Goal: Navigation & Orientation: Find specific page/section

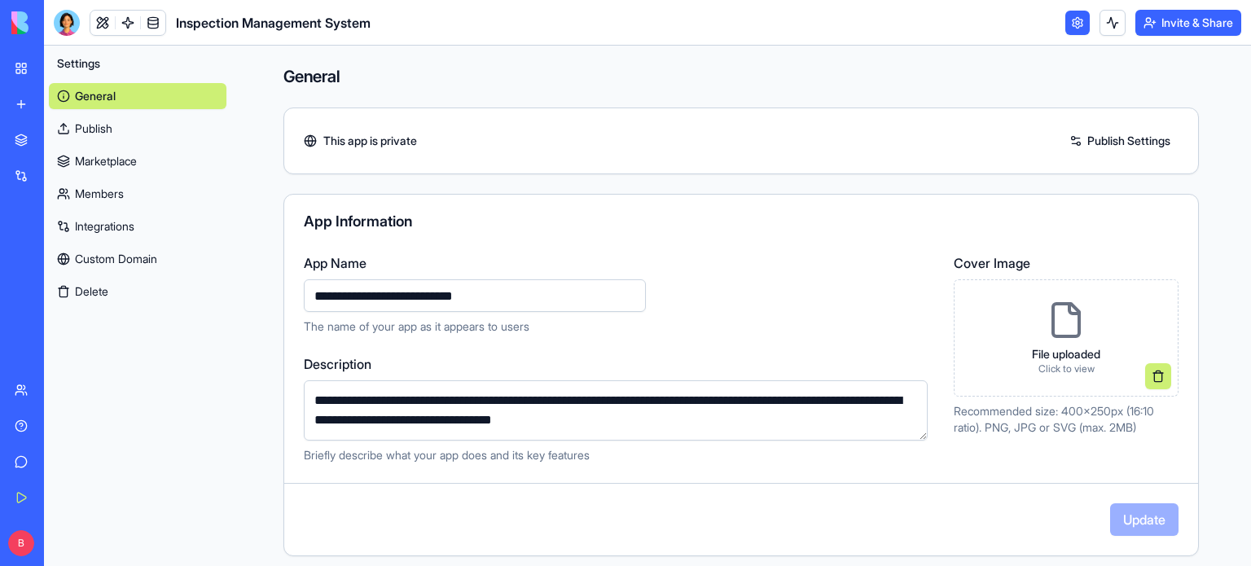
scroll to position [60, 0]
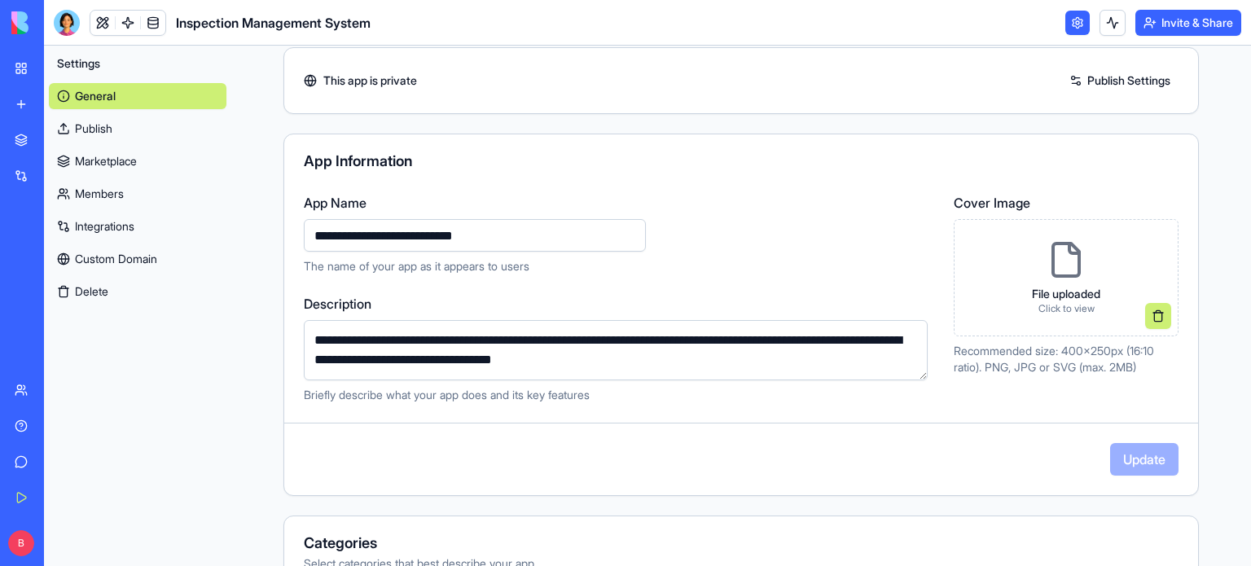
click at [622, 298] on label "Description" at bounding box center [619, 304] width 631 height 20
click at [622, 320] on textarea "**********" at bounding box center [616, 350] width 624 height 60
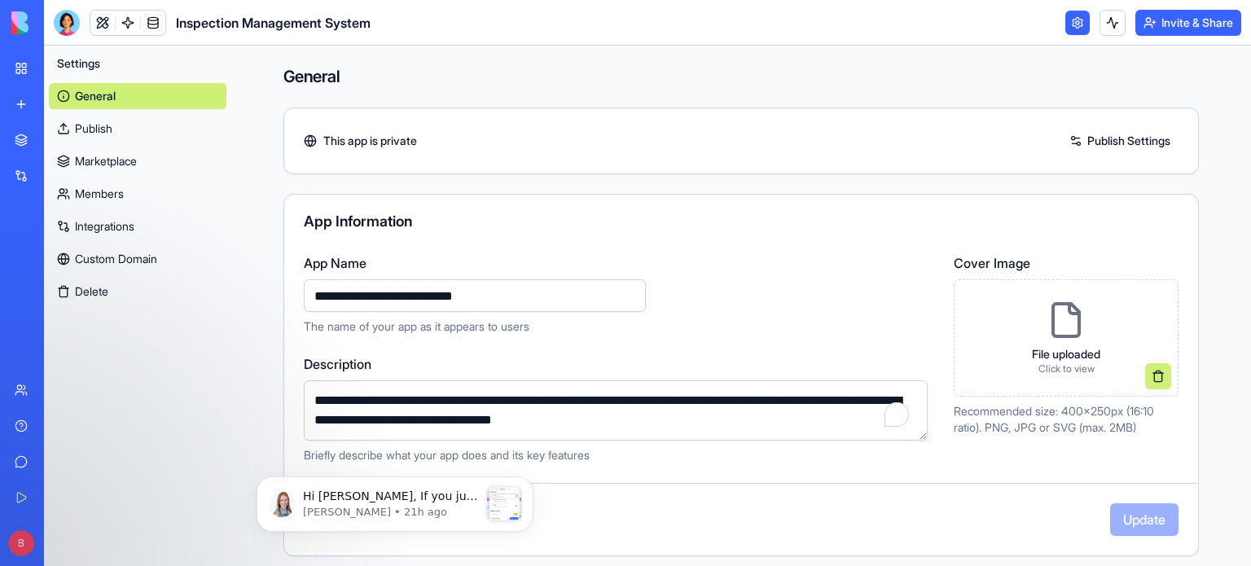
scroll to position [0, 0]
click at [2, 61] on div "BETA My Workspace New app Marketplace Integrations Recent Inspection Management…" at bounding box center [22, 283] width 44 height 566
click at [60, 75] on div "My Workspace" at bounding box center [49, 68] width 21 height 16
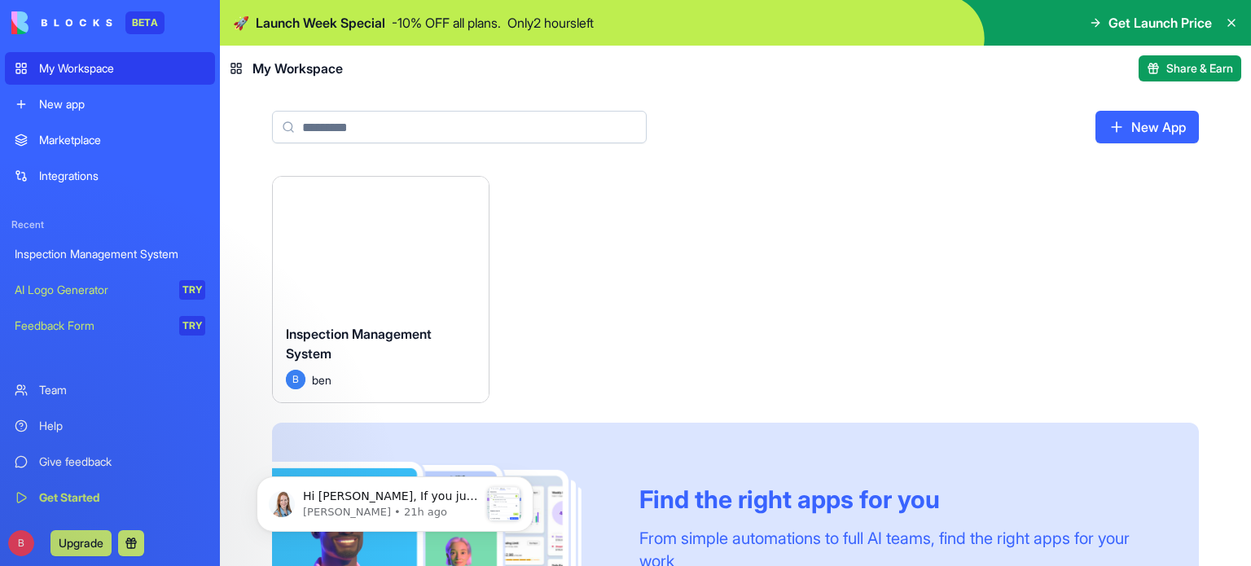
click at [615, 261] on div "Launch Inspection Management System B ben Find the right apps for you From simp…" at bounding box center [735, 434] width 927 height 517
click at [459, 275] on div "Launch" at bounding box center [381, 244] width 216 height 134
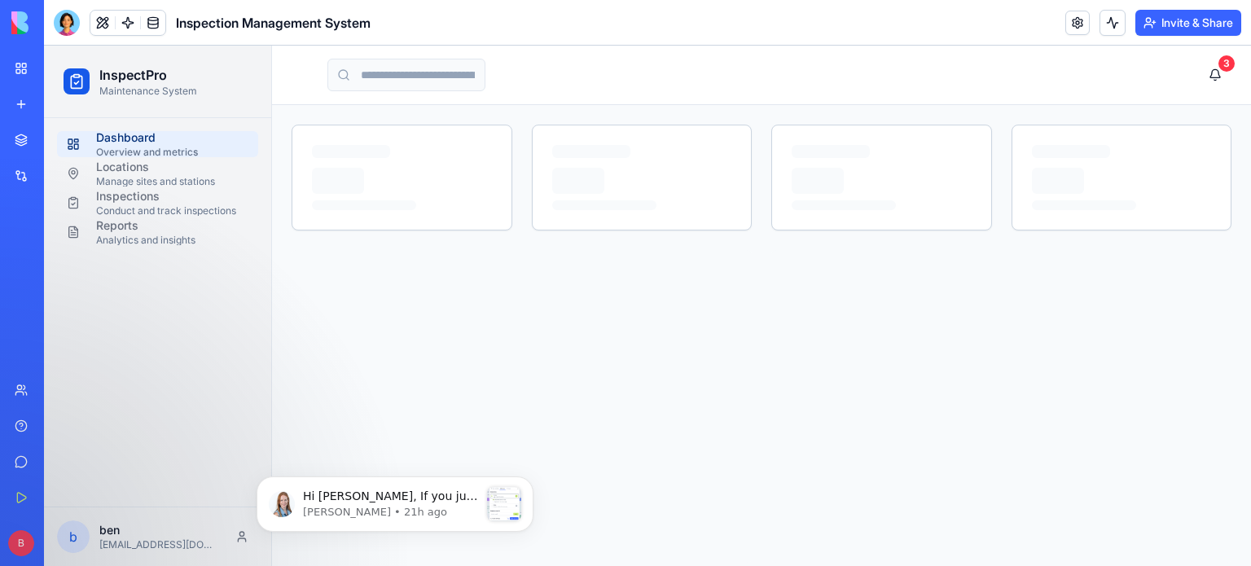
click at [1211, 13] on button "Invite & Share" at bounding box center [1189, 23] width 106 height 26
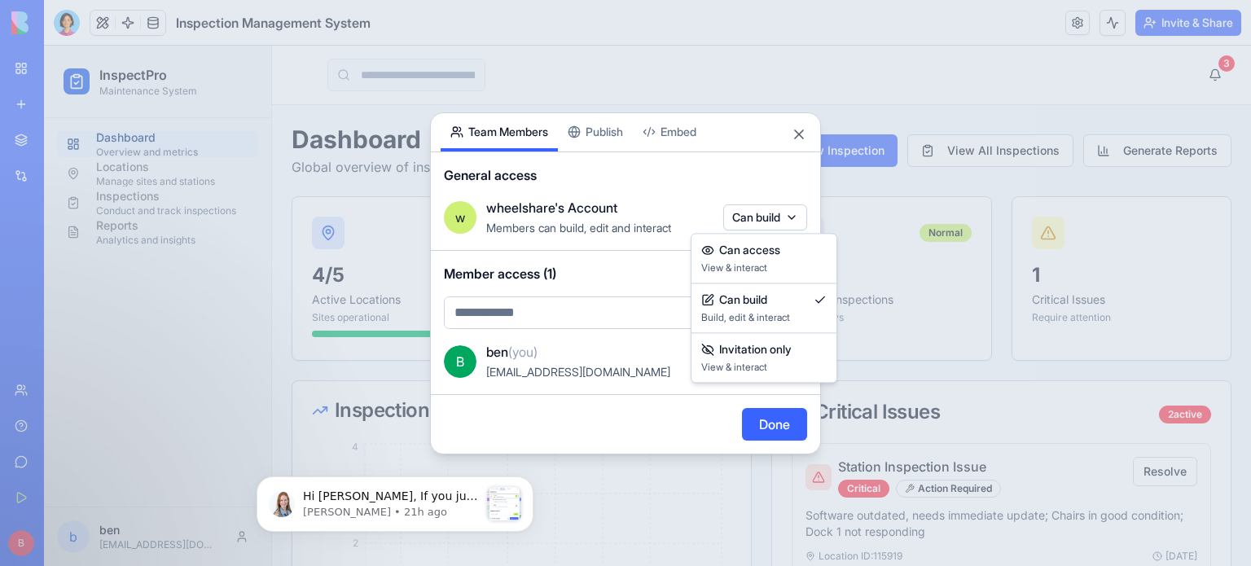
click at [771, 218] on body "BETA My Workspace New app Marketplace Integrations Recent Inspection Management…" at bounding box center [625, 283] width 1251 height 566
click at [771, 218] on div at bounding box center [625, 283] width 1251 height 566
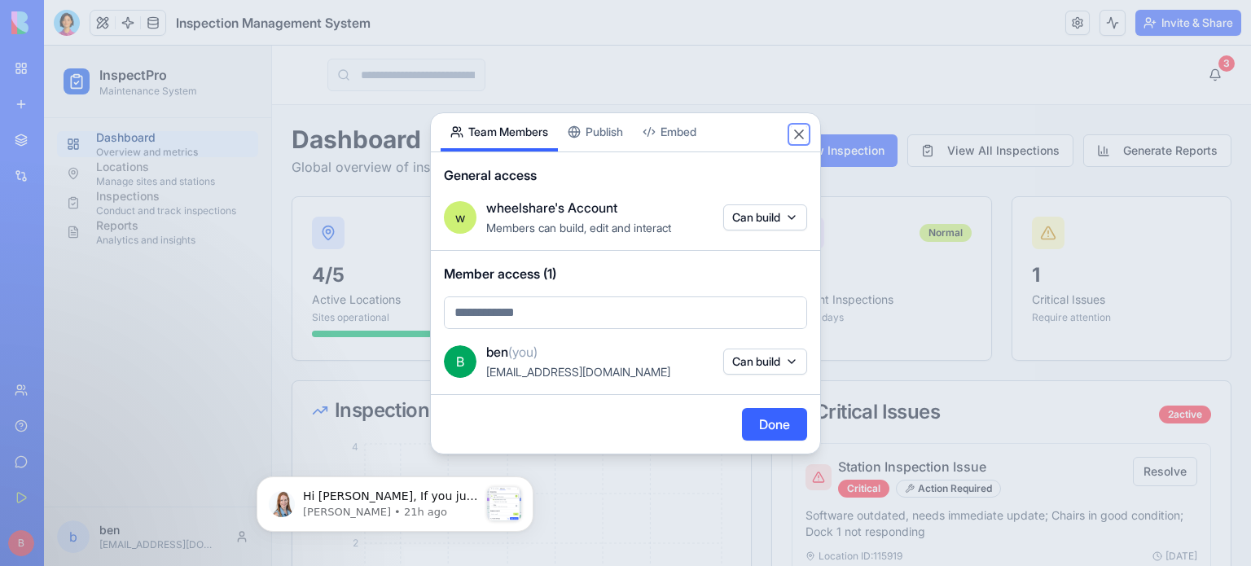
click at [802, 138] on button "Close" at bounding box center [799, 134] width 16 height 16
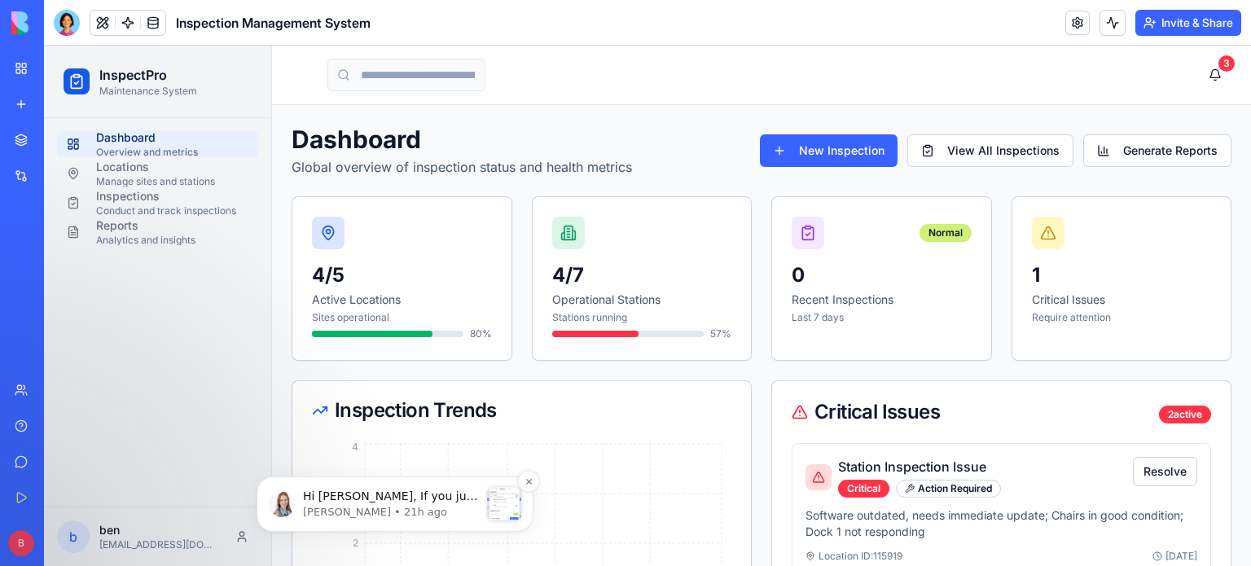
click at [432, 510] on p "[PERSON_NAME] • 21h ago" at bounding box center [391, 512] width 176 height 15
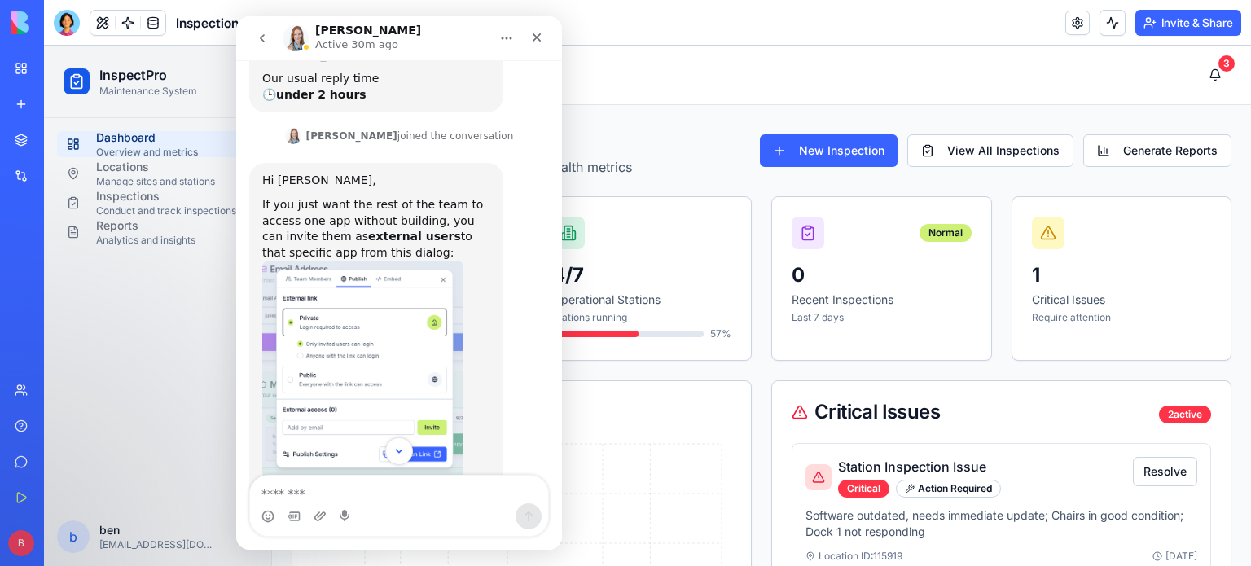
scroll to position [368, 0]
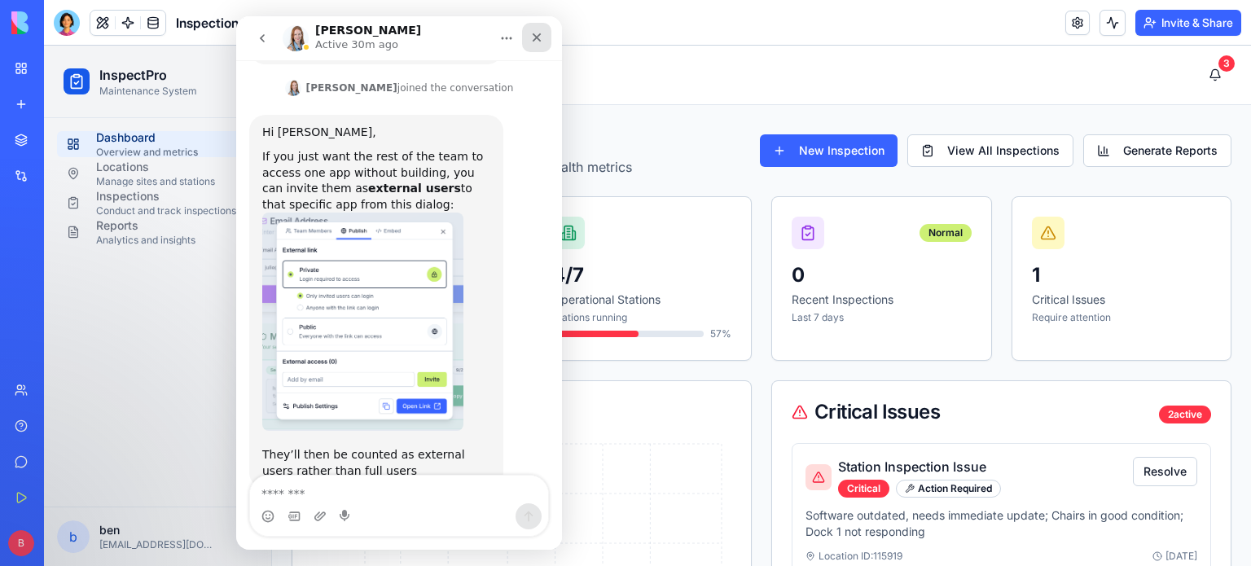
click at [533, 51] on div "Close" at bounding box center [536, 37] width 29 height 29
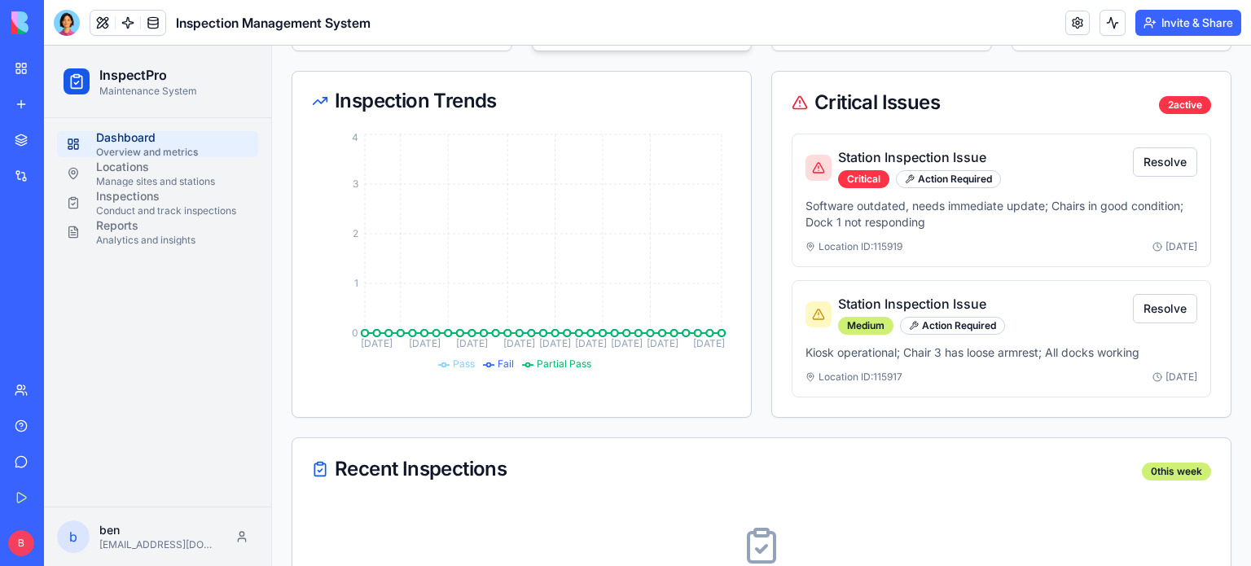
scroll to position [420, 0]
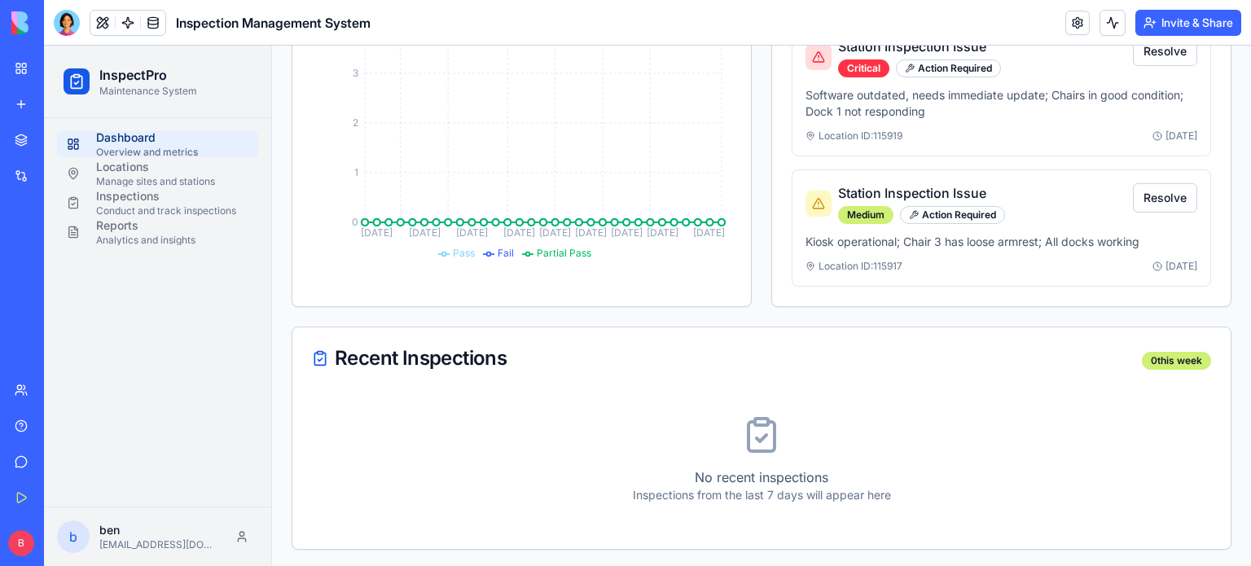
click at [26, 142] on link "Marketplace" at bounding box center [37, 140] width 65 height 33
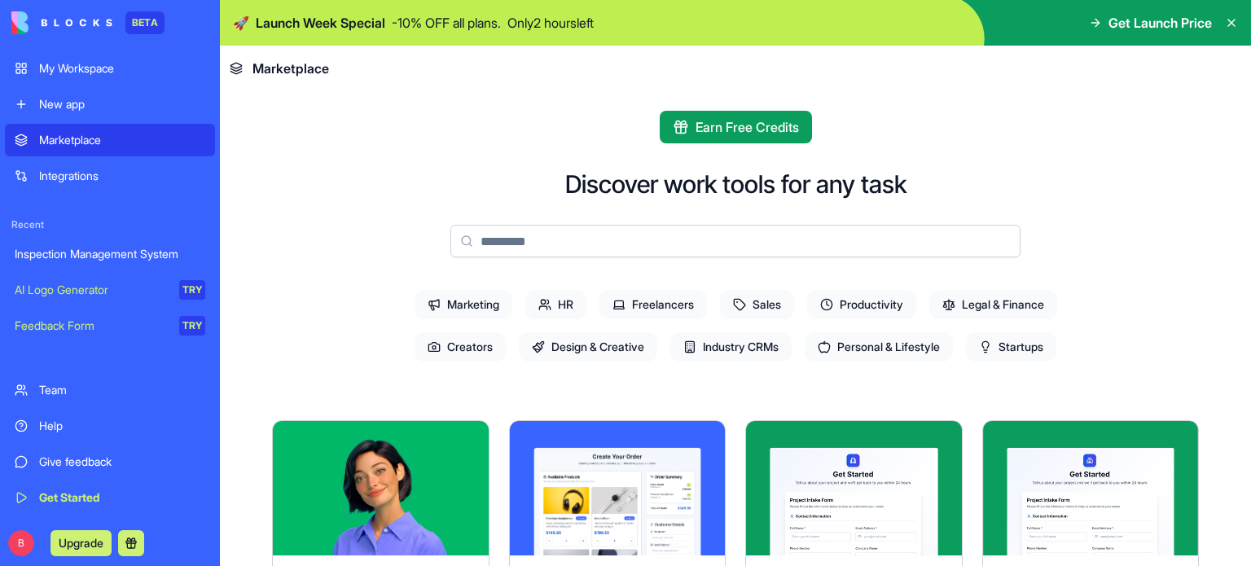
scroll to position [239, 0]
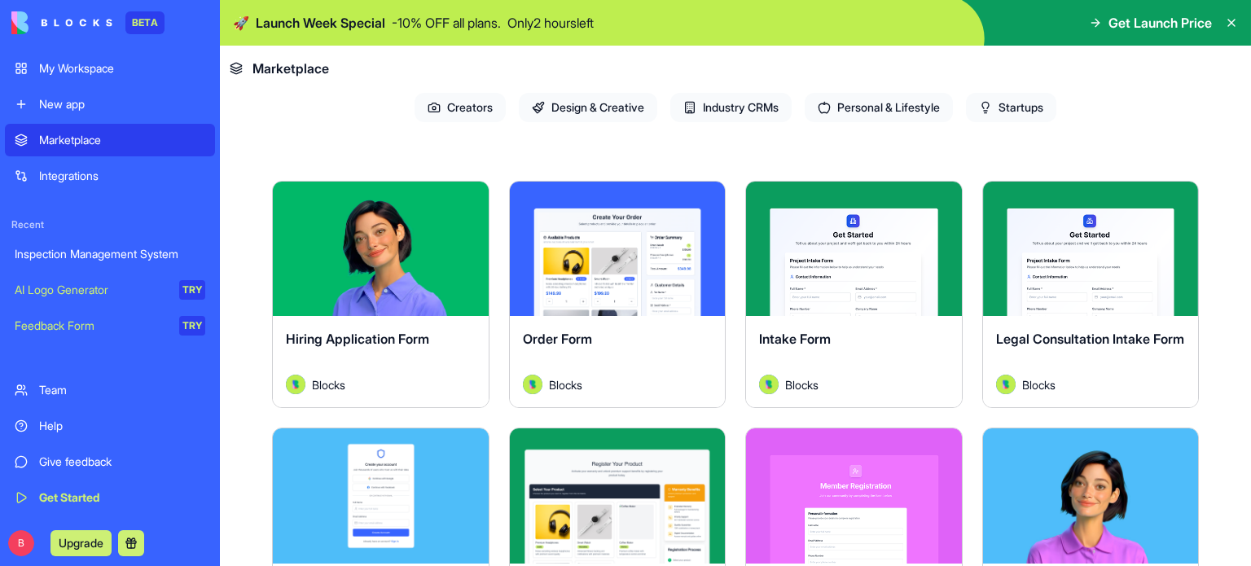
click at [147, 247] on div "Inspection Management System" at bounding box center [110, 254] width 191 height 16
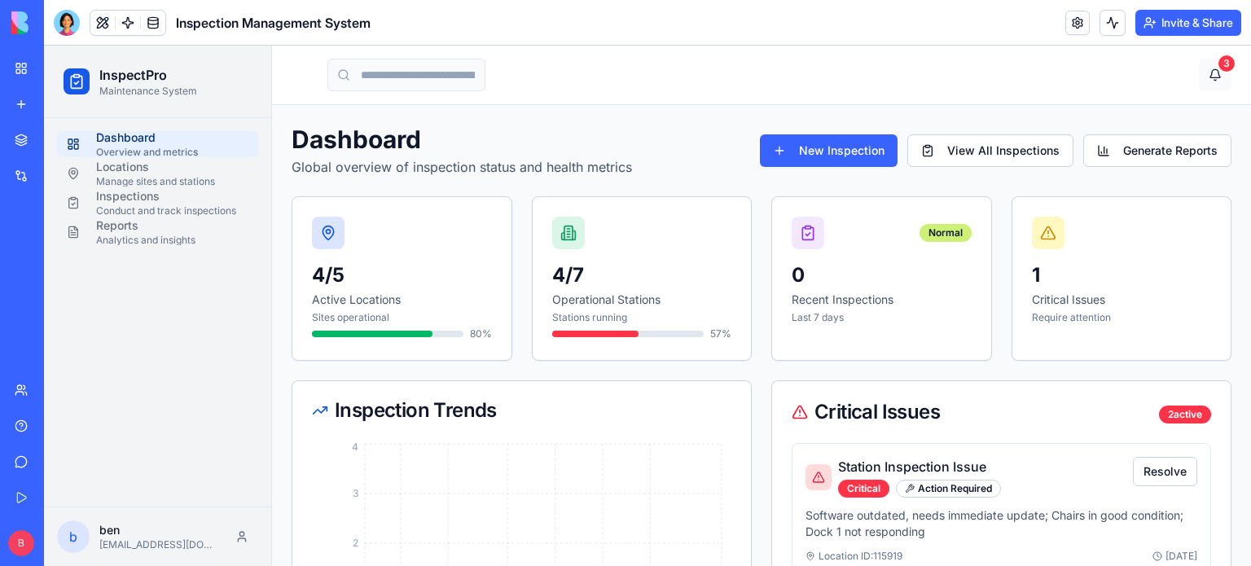
click at [1206, 74] on button "3" at bounding box center [1215, 75] width 33 height 33
click at [1204, 77] on button "3" at bounding box center [1215, 75] width 33 height 33
